Goal: Transaction & Acquisition: Download file/media

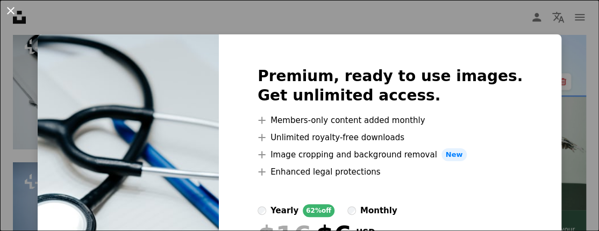
click at [13, 12] on button "An X shape" at bounding box center [10, 10] width 13 height 13
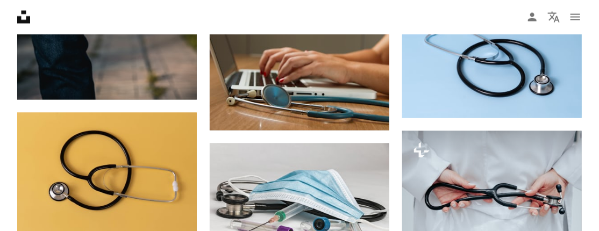
scroll to position [699, 0]
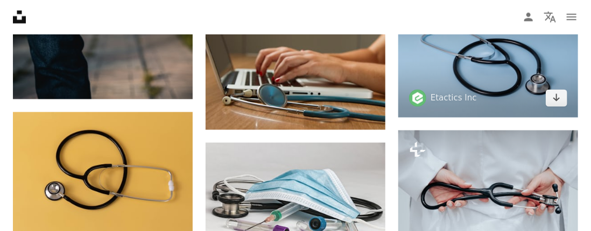
click at [494, 73] on img at bounding box center [488, 58] width 180 height 120
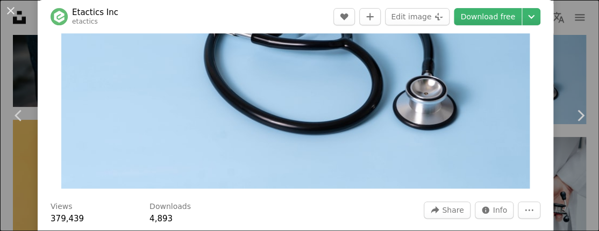
scroll to position [108, 0]
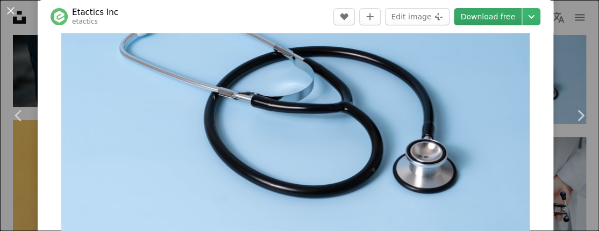
click at [499, 18] on link "Download free" at bounding box center [488, 16] width 68 height 17
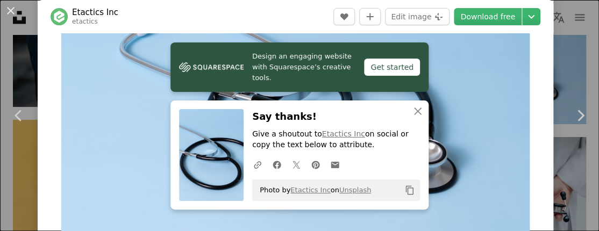
click at [353, 154] on div "A URL sharing icon (chains) Facebook icon X (formerly Twitter) icon Pinterest i…" at bounding box center [334, 165] width 172 height 22
click at [345, 190] on link "Unsplash" at bounding box center [356, 190] width 32 height 8
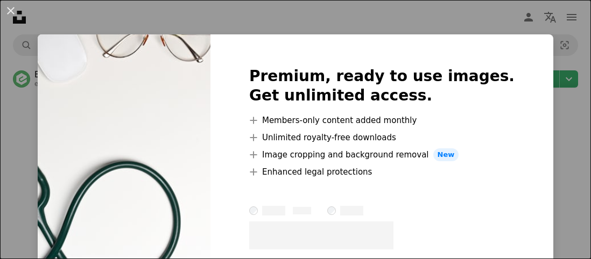
scroll to position [2403, 0]
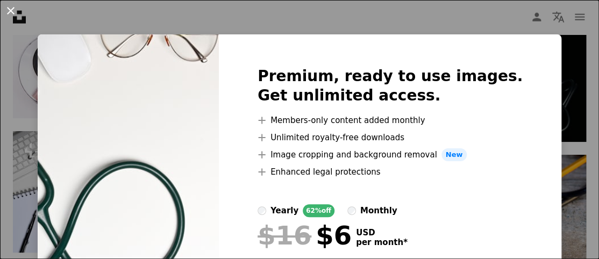
click at [11, 8] on button "An X shape" at bounding box center [10, 10] width 13 height 13
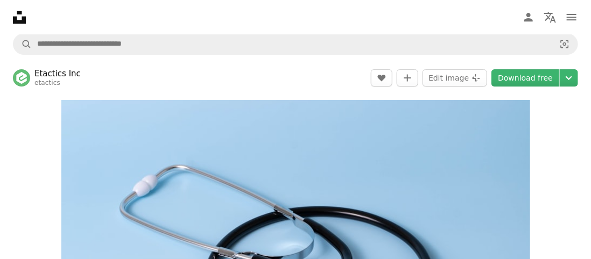
scroll to position [0, 0]
